Goal: Information Seeking & Learning: Learn about a topic

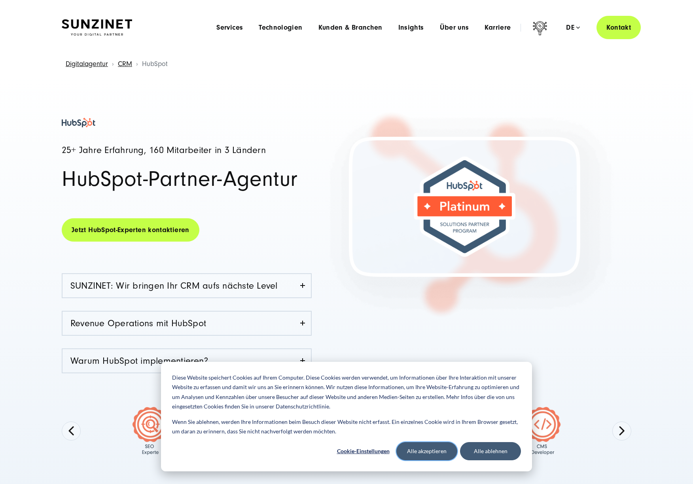
click at [421, 455] on button "Alle akzeptieren" at bounding box center [426, 451] width 61 height 18
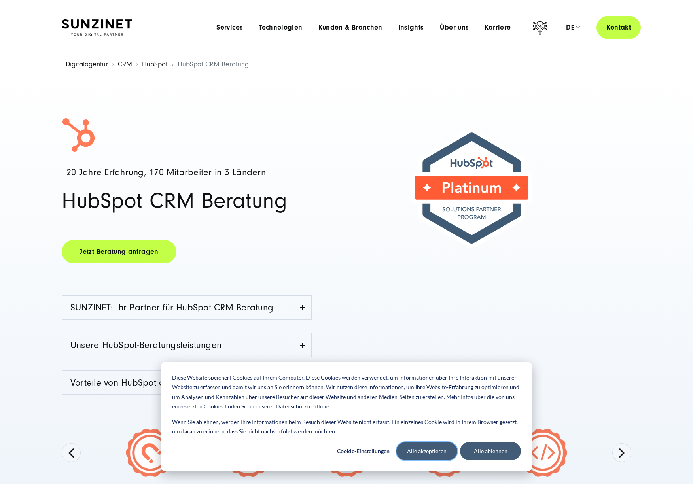
click at [438, 453] on button "Alle akzeptieren" at bounding box center [426, 451] width 61 height 18
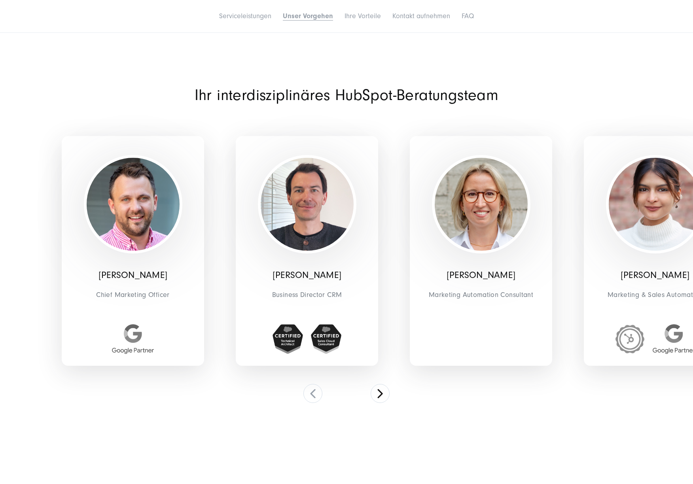
scroll to position [1905, 0]
